Goal: Check status: Check status

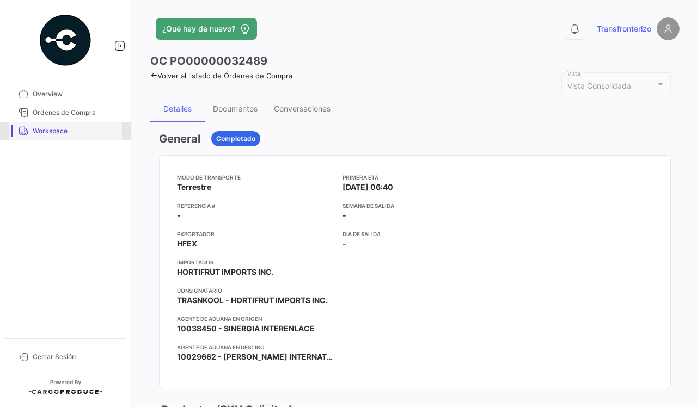
click at [60, 136] on link "Workspace" at bounding box center [65, 131] width 113 height 19
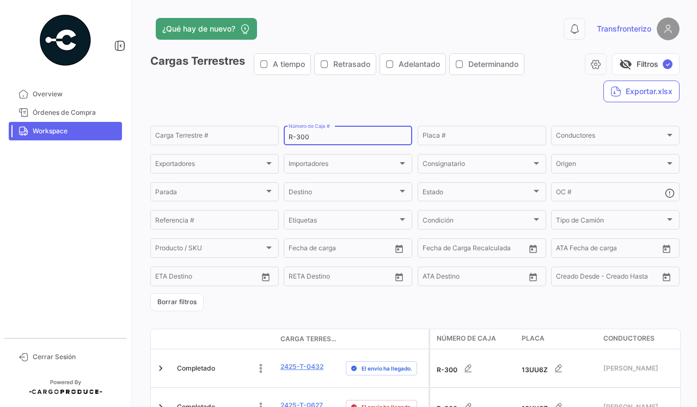
click at [322, 141] on input "R-300" at bounding box center [348, 137] width 119 height 8
type input "R-270"
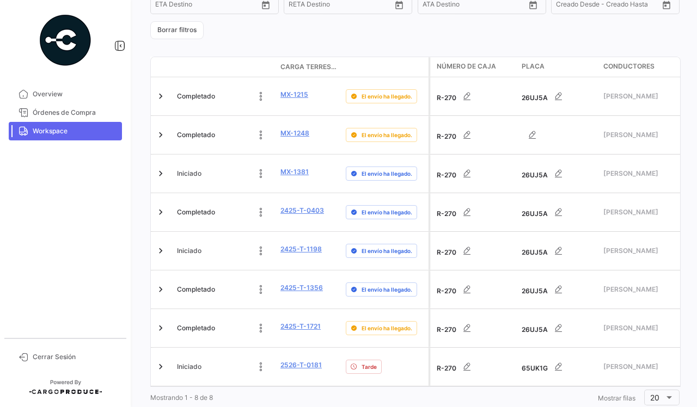
scroll to position [284, 0]
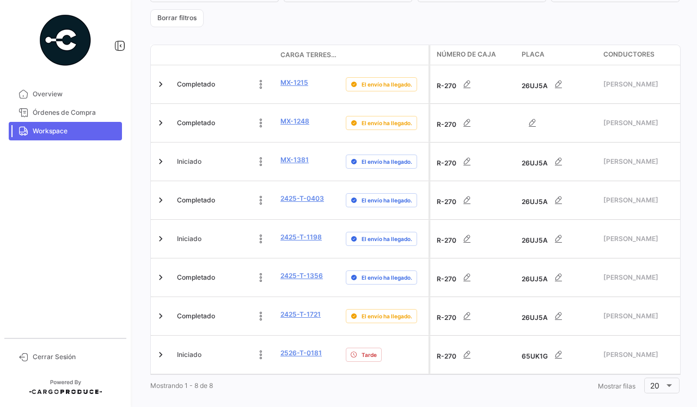
click at [308, 387] on div "¿Qué hay de nuevo? 0 Transfronterizo Cargas Terrestres A tiempo Retrasado Adela…" at bounding box center [415, 203] width 564 height 407
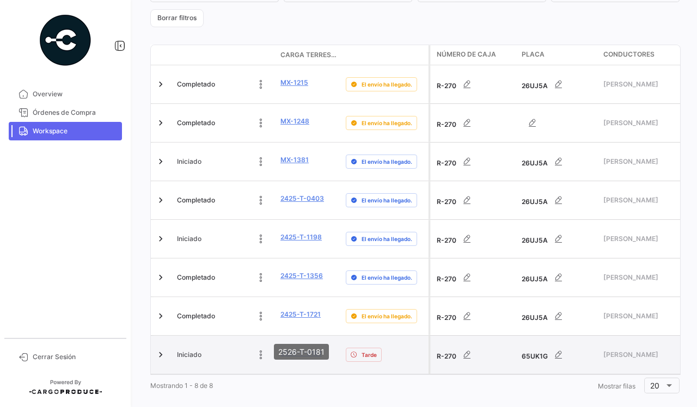
click at [303, 348] on link "2526-T-0181" at bounding box center [300, 353] width 41 height 10
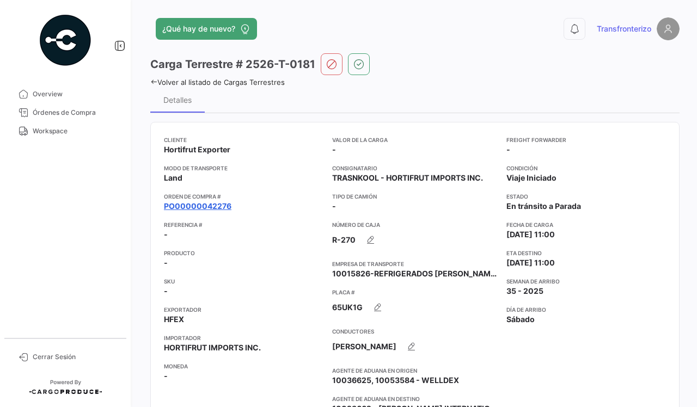
click at [191, 206] on link "PO00000042276" at bounding box center [198, 206] width 68 height 11
